Goal: Information Seeking & Learning: Find contact information

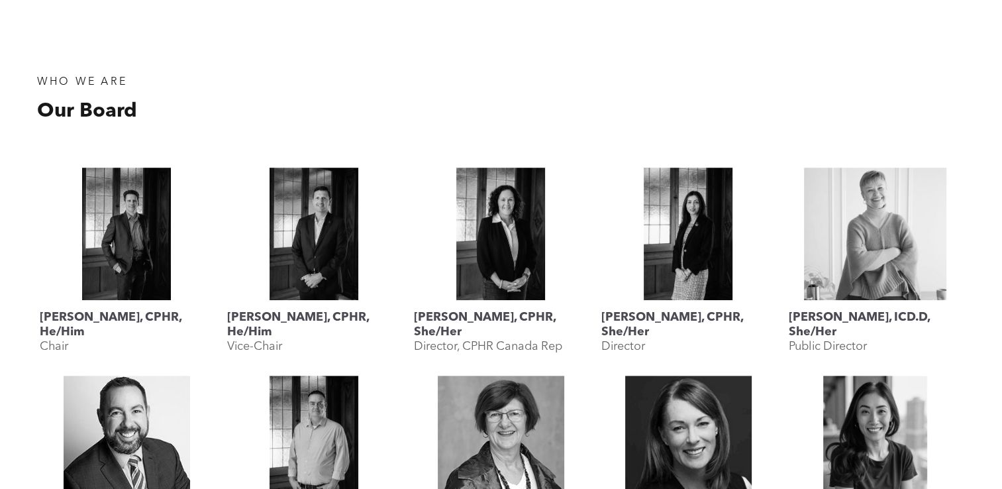
scroll to position [530, 0]
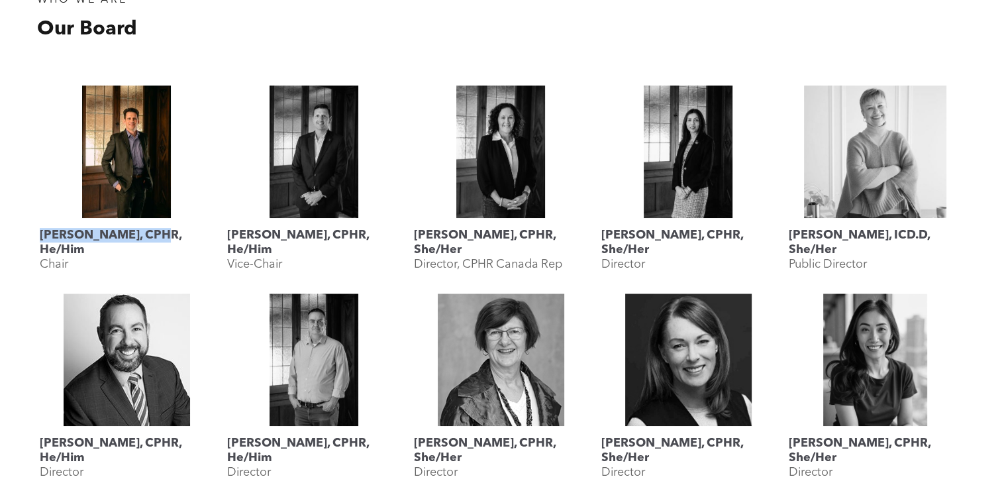
drag, startPoint x: 29, startPoint y: 232, endPoint x: 162, endPoint y: 240, distance: 132.7
click at [162, 240] on div "Geordie MacPherson, CPHR, He/Him Chair Jesse Grieder, CPHR, He/Him Vice-Chair L…" at bounding box center [500, 390] width 949 height 637
copy h3 "Geordie MacPherson"
